Goal: Transaction & Acquisition: Subscribe to service/newsletter

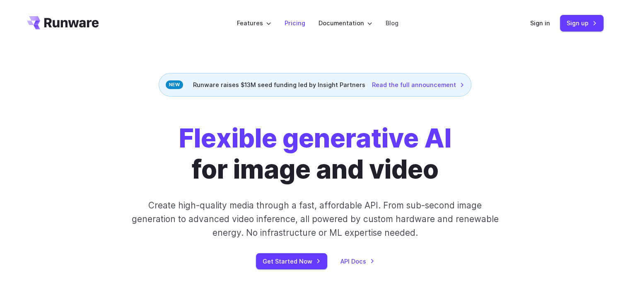
click at [293, 23] on link "Pricing" at bounding box center [294, 23] width 21 height 10
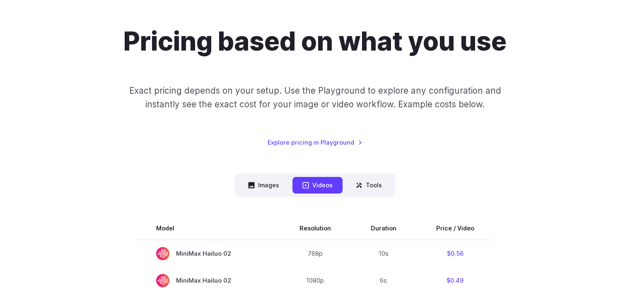
scroll to position [124, 0]
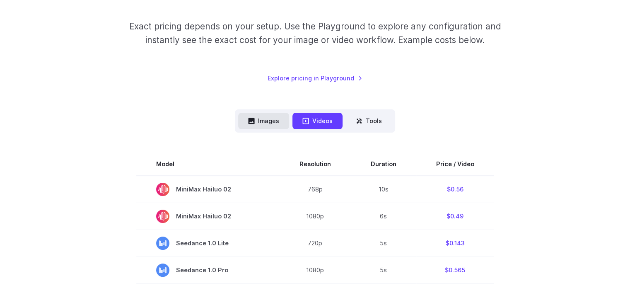
click at [264, 127] on button "Images" at bounding box center [263, 121] width 51 height 16
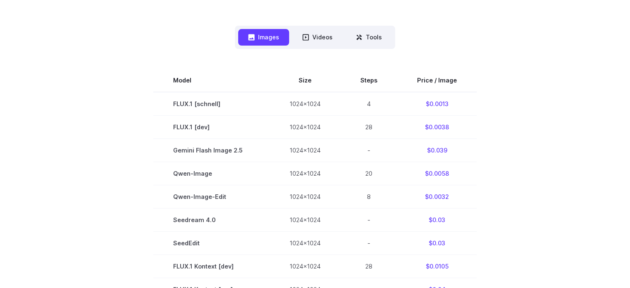
scroll to position [207, 0]
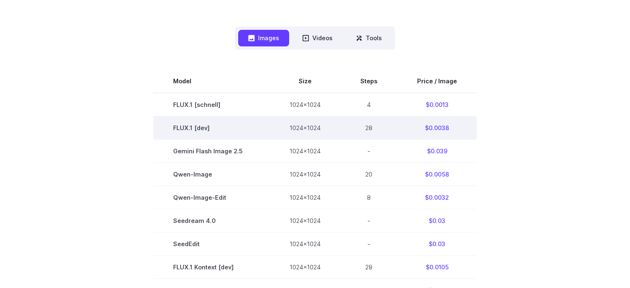
click at [228, 125] on td "FLUX.1 [dev]" at bounding box center [211, 127] width 116 height 23
click at [204, 124] on td "FLUX.1 [dev]" at bounding box center [211, 127] width 116 height 23
click at [355, 123] on td "28" at bounding box center [368, 127] width 57 height 23
click at [437, 125] on td "$0.0038" at bounding box center [436, 127] width 79 height 23
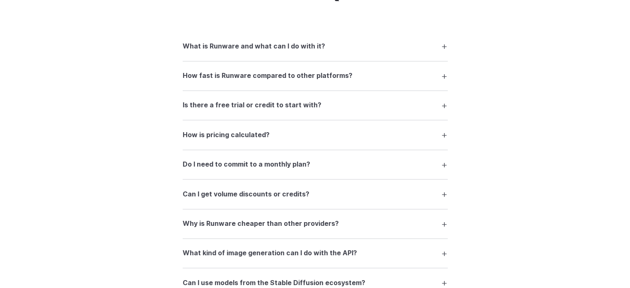
scroll to position [1076, 0]
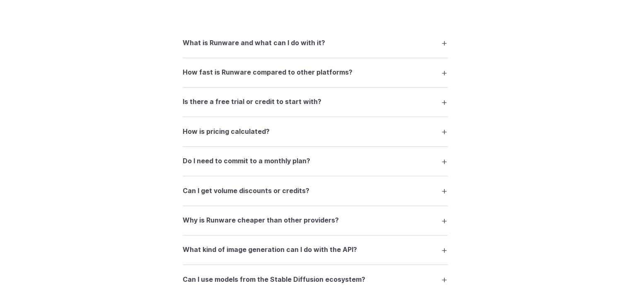
click at [351, 106] on summary "Is there a free trial or credit to start with?" at bounding box center [315, 102] width 265 height 16
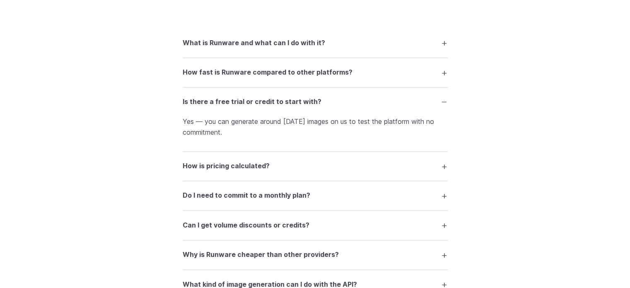
click at [351, 106] on summary "Is there a free trial or credit to start with?" at bounding box center [315, 102] width 265 height 16
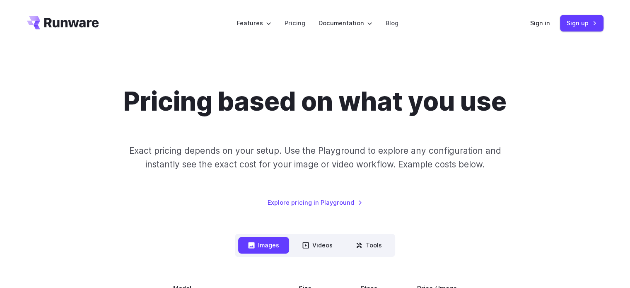
scroll to position [0, 0]
click at [297, 23] on link "Pricing" at bounding box center [294, 23] width 21 height 10
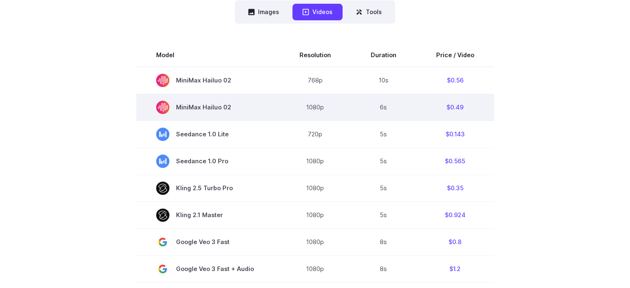
scroll to position [207, 0]
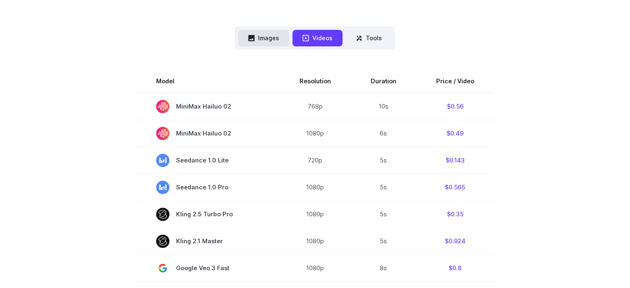
click at [275, 34] on button "Images" at bounding box center [263, 38] width 51 height 16
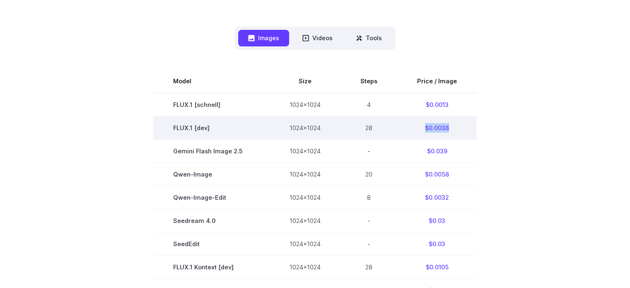
drag, startPoint x: 455, startPoint y: 126, endPoint x: 421, endPoint y: 123, distance: 34.1
click at [421, 123] on td "$0.0038" at bounding box center [436, 127] width 79 height 23
copy td "$0.0038"
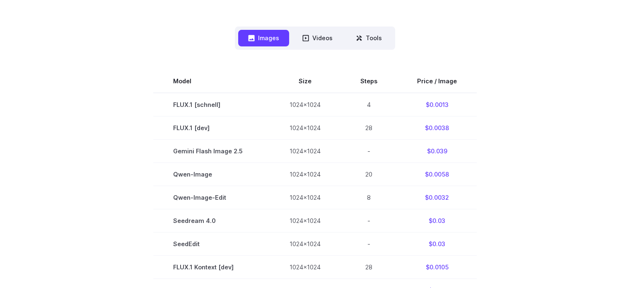
drag, startPoint x: 520, startPoint y: 120, endPoint x: 525, endPoint y: 109, distance: 11.7
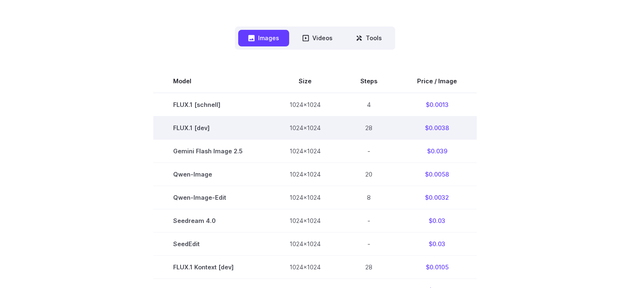
click at [195, 130] on td "FLUX.1 [dev]" at bounding box center [211, 127] width 116 height 23
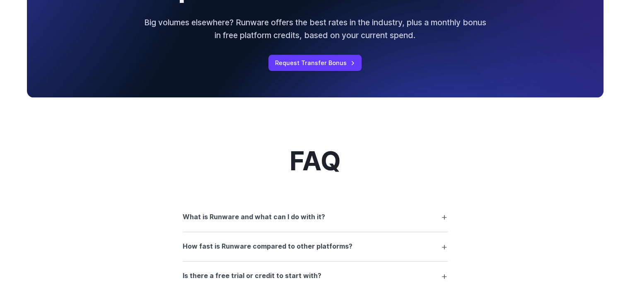
scroll to position [1035, 0]
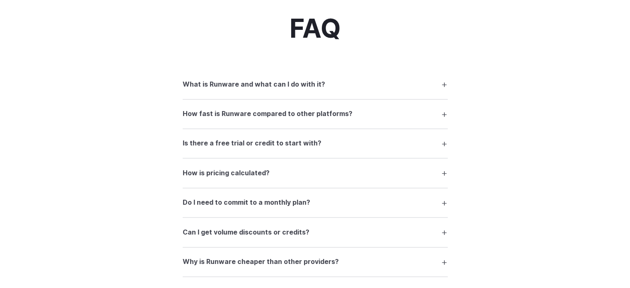
click at [323, 90] on summary "What is Runware and what can I do with it?" at bounding box center [315, 84] width 265 height 16
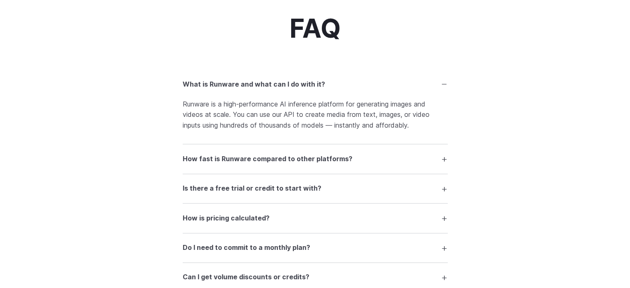
click at [323, 90] on summary "What is Runware and what can I do with it?" at bounding box center [315, 84] width 265 height 16
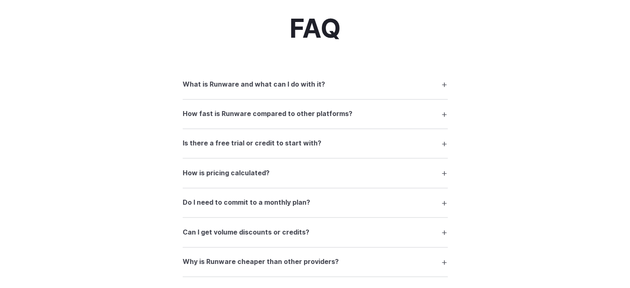
click at [312, 142] on summary "Is there a free trial or credit to start with?" at bounding box center [315, 143] width 265 height 16
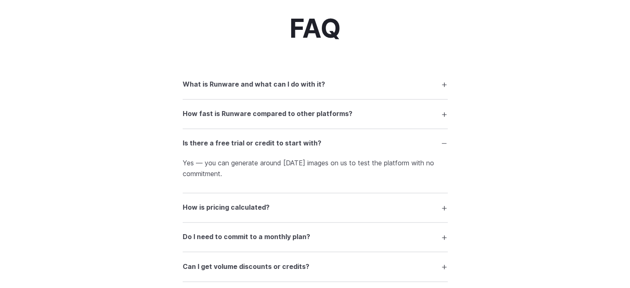
click at [276, 168] on p "Yes — you can generate around [DATE] images on us to test the platform with no …" at bounding box center [315, 168] width 265 height 21
click at [278, 168] on p "Yes — you can generate around [DATE] images on us to test the platform with no …" at bounding box center [315, 168] width 265 height 21
click at [279, 168] on p "Yes — you can generate around [DATE] images on us to test the platform with no …" at bounding box center [315, 168] width 265 height 21
click at [320, 170] on p "Yes — you can generate around [DATE] images on us to test the platform with no …" at bounding box center [315, 168] width 265 height 21
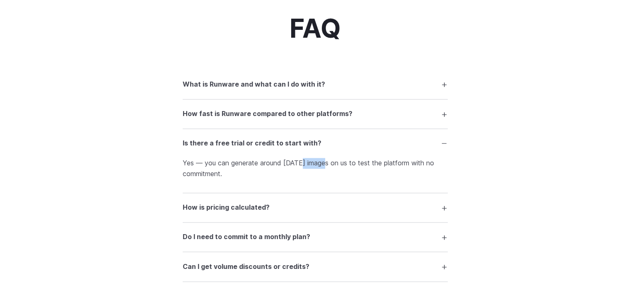
click at [320, 170] on p "Yes — you can generate around [DATE] images on us to test the platform with no …" at bounding box center [315, 168] width 265 height 21
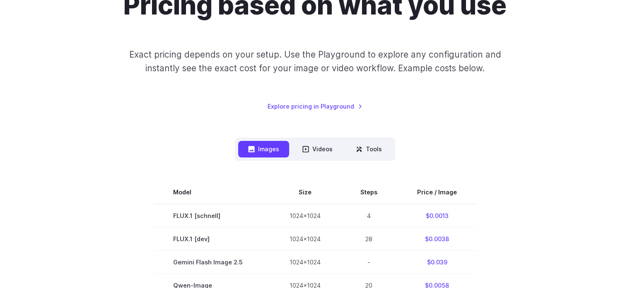
scroll to position [0, 0]
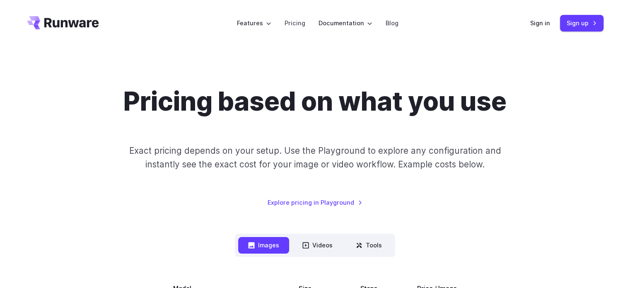
click at [578, 25] on link "Sign up" at bounding box center [581, 23] width 43 height 16
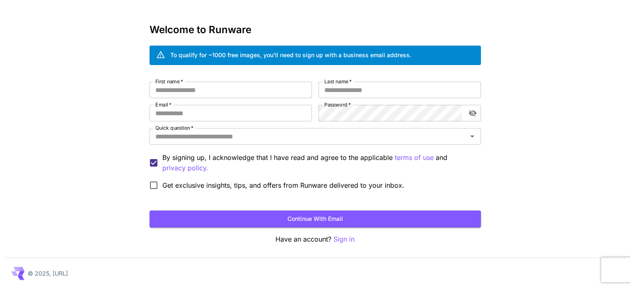
scroll to position [23, 0]
click at [156, 56] on icon at bounding box center [160, 54] width 9 height 9
click at [131, 48] on div "Kick off with ~1000 free images! 🎈 Welcome to Runware To qualify for ~1000 free…" at bounding box center [315, 133] width 630 height 312
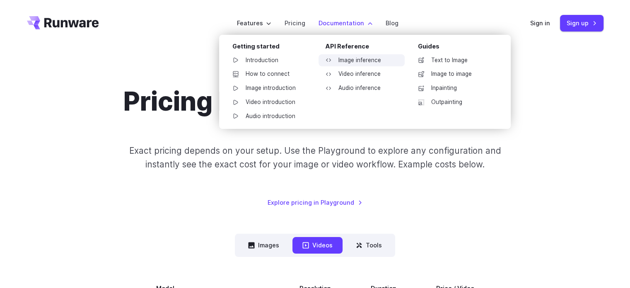
click at [387, 61] on link "Image inference" at bounding box center [361, 60] width 86 height 12
